Goal: Task Accomplishment & Management: Manage account settings

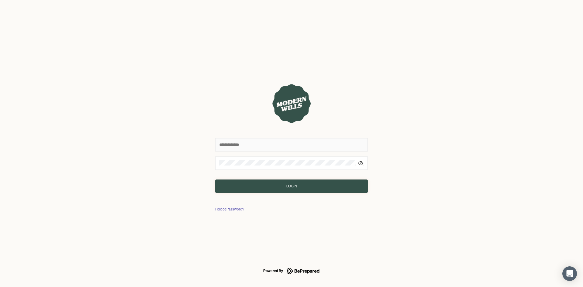
click at [233, 148] on input "text" at bounding box center [291, 144] width 152 height 13
type input "**********"
click at [251, 187] on button "Login" at bounding box center [291, 186] width 152 height 13
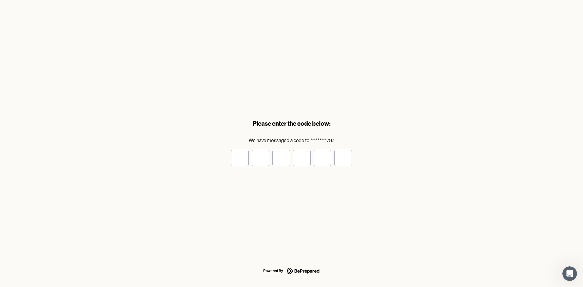
type input "*"
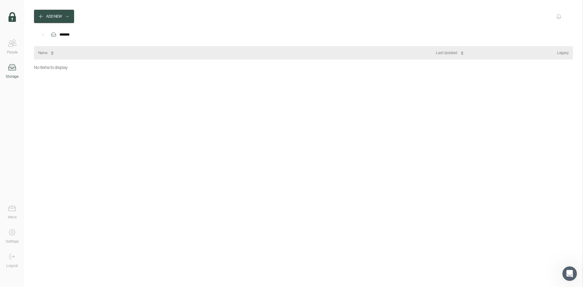
click at [7, 71] on icon at bounding box center [12, 67] width 12 height 12
click at [10, 210] on icon at bounding box center [12, 208] width 12 height 12
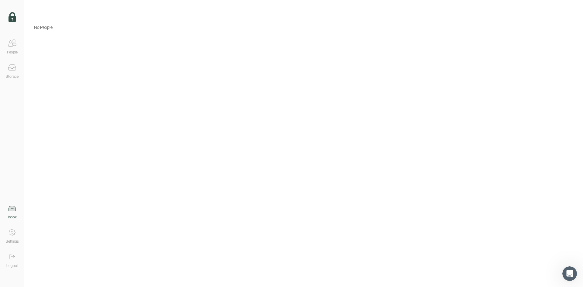
click at [11, 14] on img at bounding box center [13, 17] width 8 height 10
click at [12, 47] on icon at bounding box center [12, 43] width 12 height 12
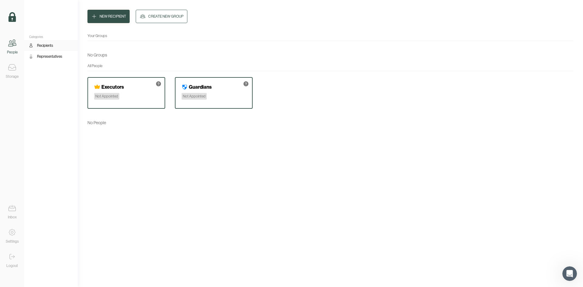
click at [109, 89] on h4 "Executors" at bounding box center [112, 87] width 22 height 6
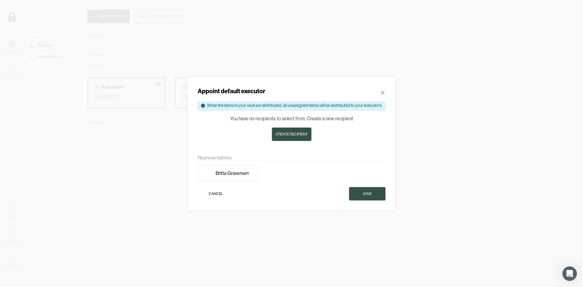
click at [385, 92] on icon at bounding box center [383, 93] width 6 height 6
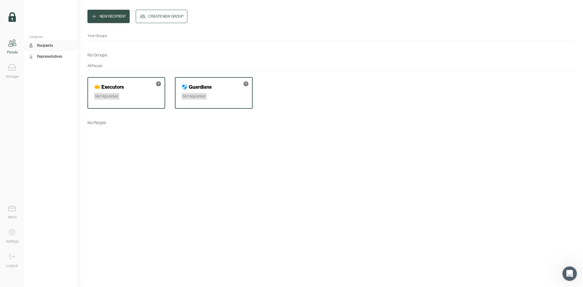
click at [45, 55] on div "Representatives" at bounding box center [49, 56] width 25 height 6
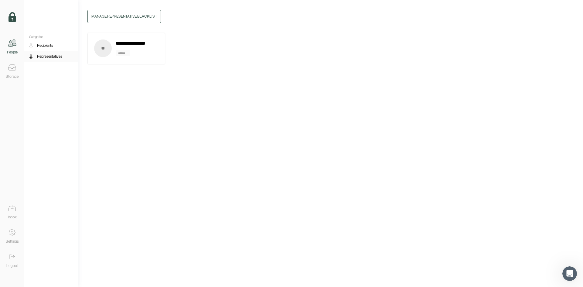
click at [37, 45] on div "Recipients" at bounding box center [45, 46] width 16 height 6
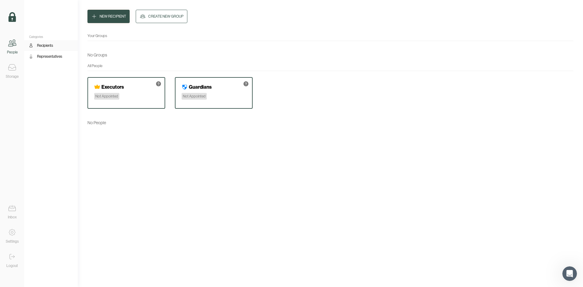
click at [7, 70] on icon at bounding box center [12, 67] width 12 height 12
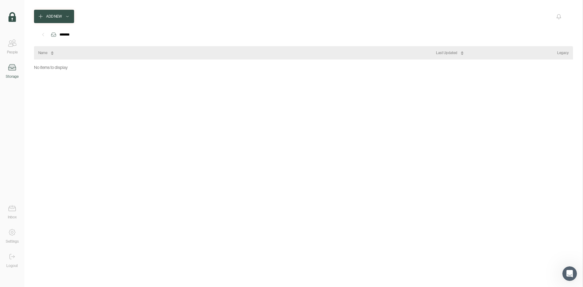
click at [13, 208] on icon at bounding box center [12, 208] width 12 height 12
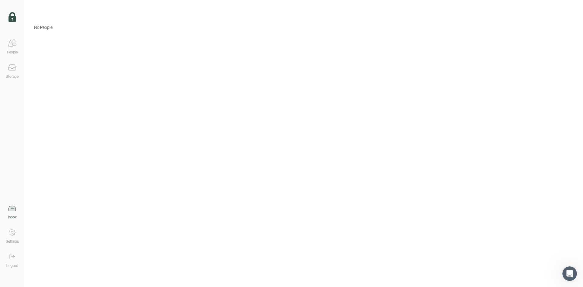
click at [13, 236] on icon at bounding box center [12, 232] width 12 height 12
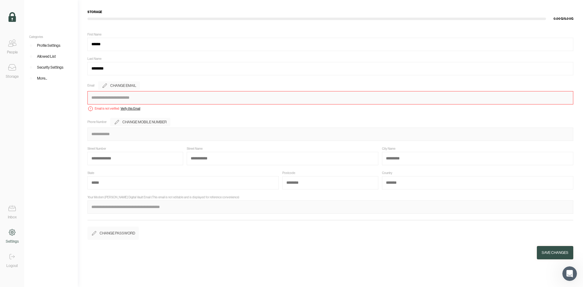
click at [10, 263] on div "Logout" at bounding box center [12, 266] width 12 height 6
